Goal: Information Seeking & Learning: Find contact information

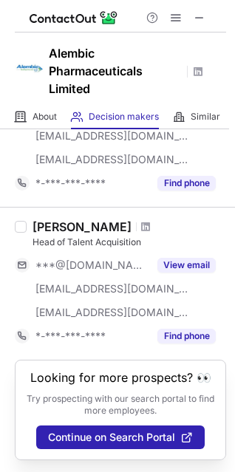
scroll to position [1281, 0]
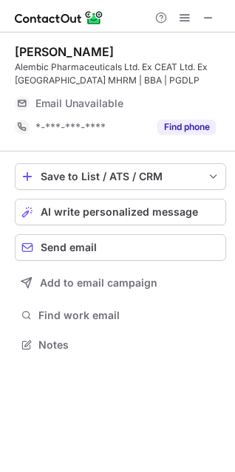
scroll to position [325, 235]
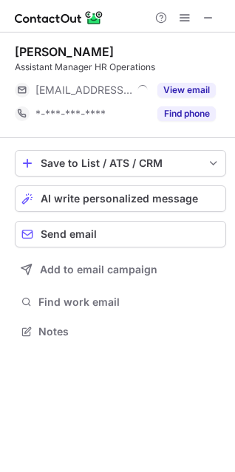
scroll to position [7, 7]
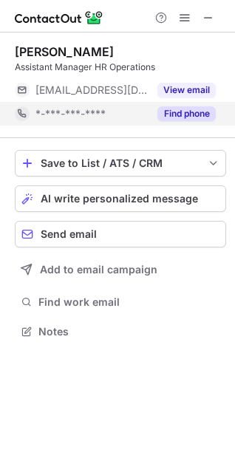
click at [200, 106] on button "Find phone" at bounding box center [186, 113] width 58 height 15
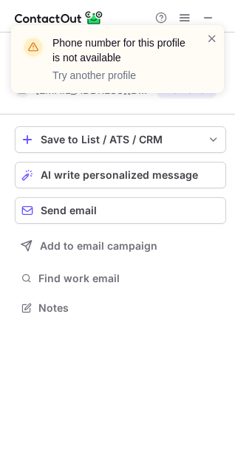
scroll to position [297, 235]
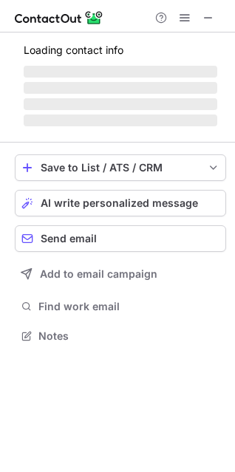
scroll to position [334, 235]
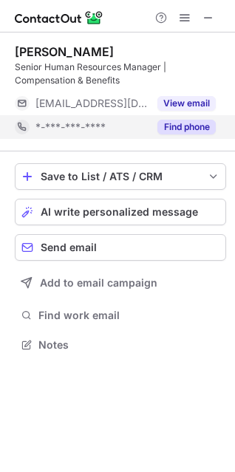
click at [191, 124] on button "Find phone" at bounding box center [186, 127] width 58 height 15
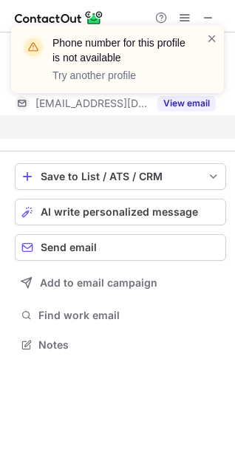
scroll to position [310, 235]
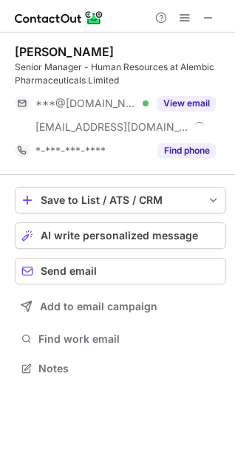
scroll to position [358, 235]
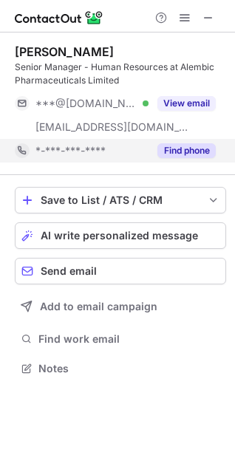
click at [197, 149] on button "Find phone" at bounding box center [186, 150] width 58 height 15
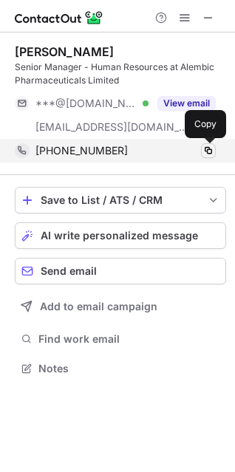
click at [204, 152] on span at bounding box center [209, 151] width 12 height 12
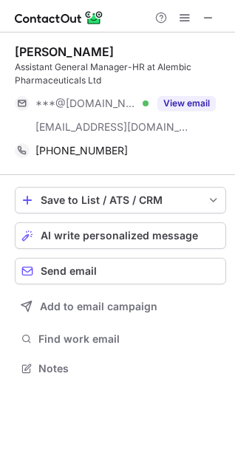
scroll to position [358, 235]
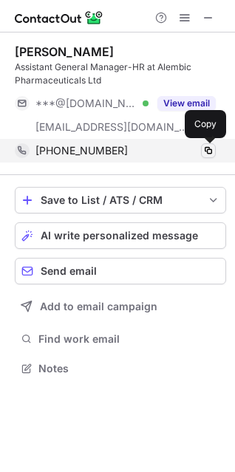
click at [207, 152] on span at bounding box center [209, 151] width 12 height 12
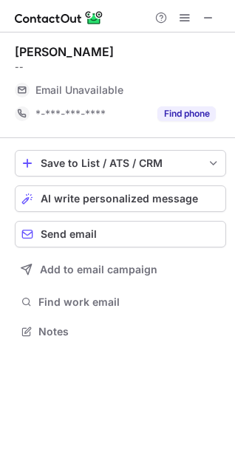
scroll to position [7, 7]
